Goal: Task Accomplishment & Management: Complete application form

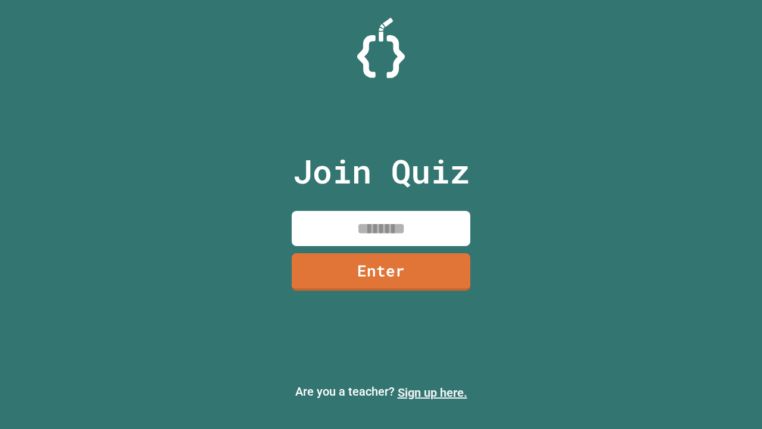
click at [432, 393] on link "Sign up here." at bounding box center [433, 392] width 70 height 14
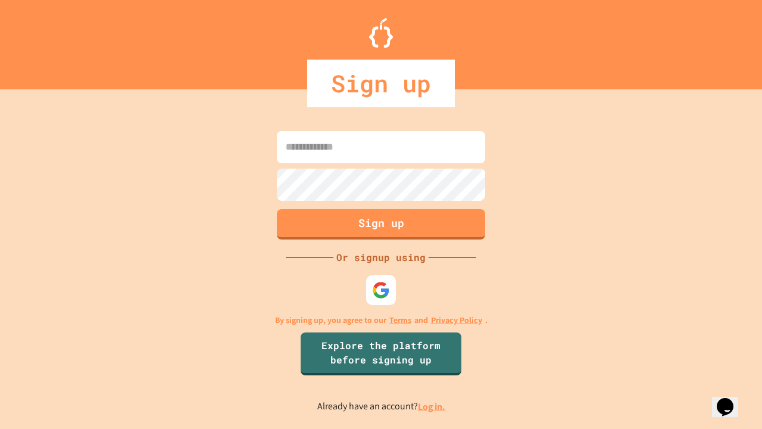
click at [432, 406] on link "Log in." at bounding box center [431, 406] width 27 height 13
